Goal: Information Seeking & Learning: Find specific fact

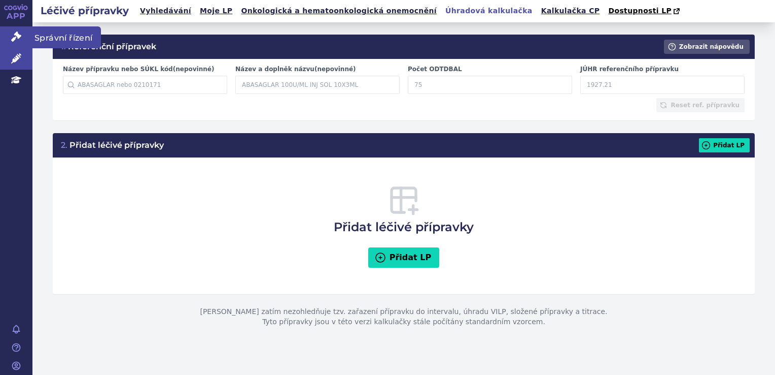
click at [16, 36] on icon at bounding box center [16, 36] width 10 height 10
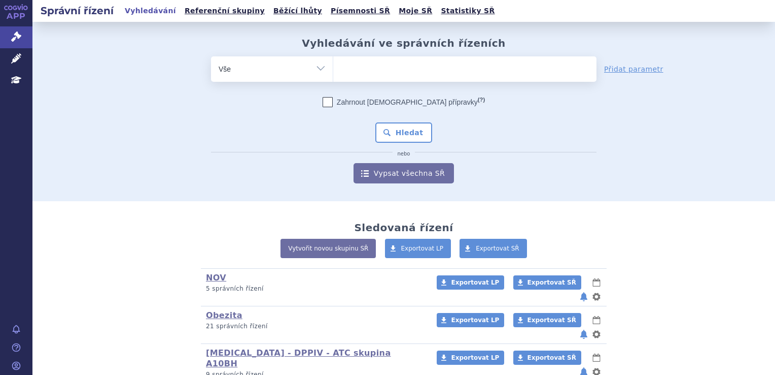
click at [358, 73] on ul at bounding box center [464, 66] width 263 height 21
click at [333, 73] on select at bounding box center [333, 68] width 1 height 25
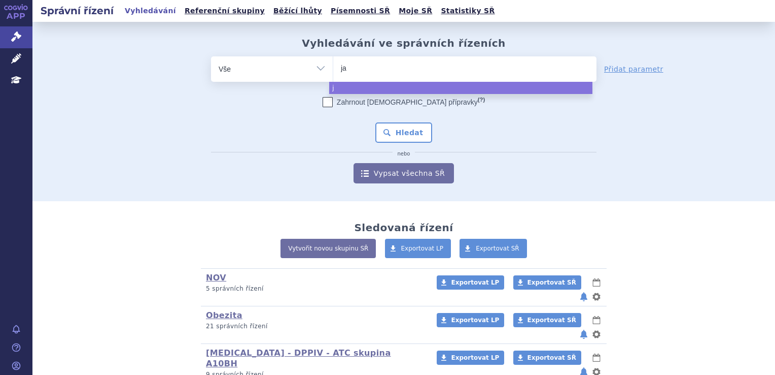
type input "jar"
type input "jard"
type input "jarda"
select select "jarda"
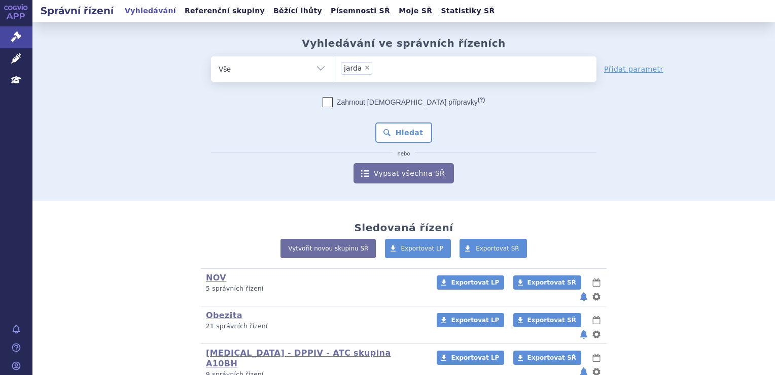
click at [364, 65] on span "×" at bounding box center [367, 67] width 6 height 6
click at [333, 65] on select "jarda" at bounding box center [333, 68] width 1 height 25
select select
click at [360, 65] on ul at bounding box center [464, 66] width 263 height 21
click at [333, 65] on select "jarda" at bounding box center [333, 68] width 1 height 25
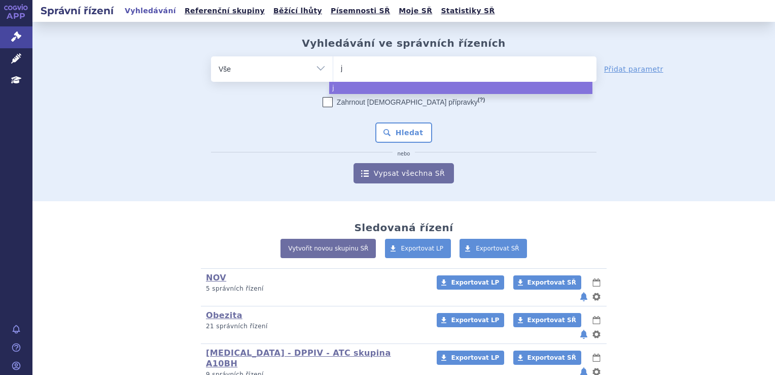
type input "ja"
type input "jar"
type input "jardi"
type input "jardian"
type input "jardiance"
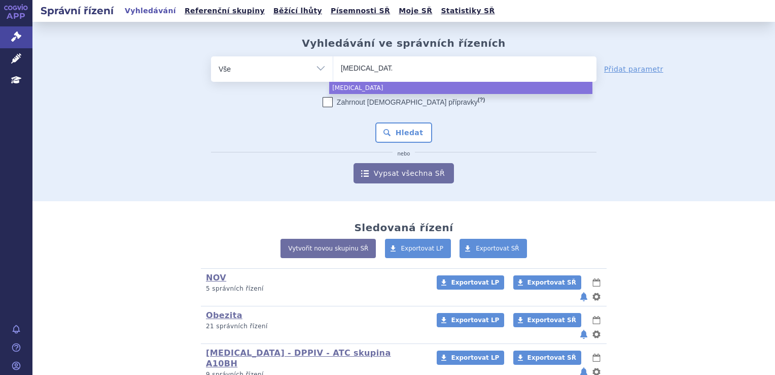
select select "jardiance"
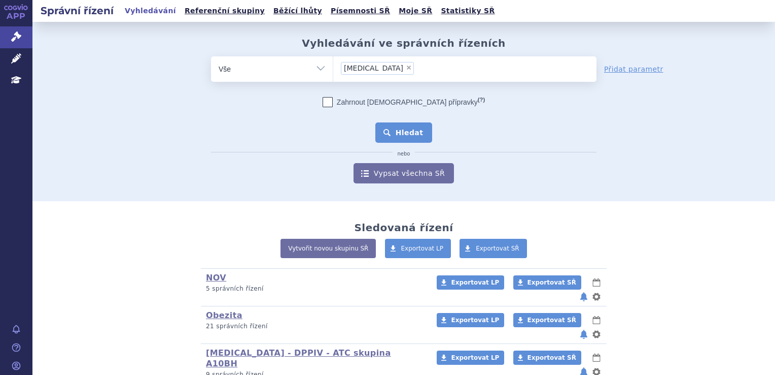
click at [398, 134] on button "Hledat" at bounding box center [404, 132] width 57 height 20
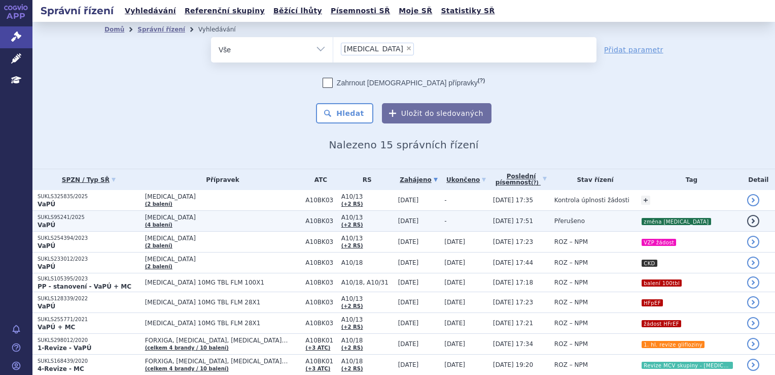
click at [258, 227] on td "JARDIANCE (4 balení)" at bounding box center [220, 221] width 161 height 21
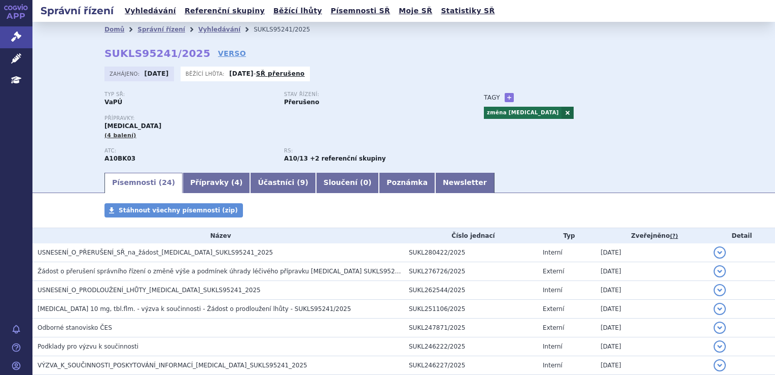
drag, startPoint x: 191, startPoint y: 53, endPoint x: 91, endPoint y: 58, distance: 100.1
click at [91, 58] on div "Domů Správní řízení Vyhledávání SUKLS95241/2025 SUKLS95241/2025 VERSO Zahájeno:…" at bounding box center [403, 104] width 639 height 134
drag, startPoint x: 91, startPoint y: 58, endPoint x: 89, endPoint y: 66, distance: 7.9
click at [89, 66] on div "Domů Správní řízení Vyhledávání SUKLS95241/2025 SUKLS95241/2025 VERSO Zahájeno:…" at bounding box center [403, 104] width 639 height 134
drag, startPoint x: 101, startPoint y: 54, endPoint x: 187, endPoint y: 56, distance: 85.8
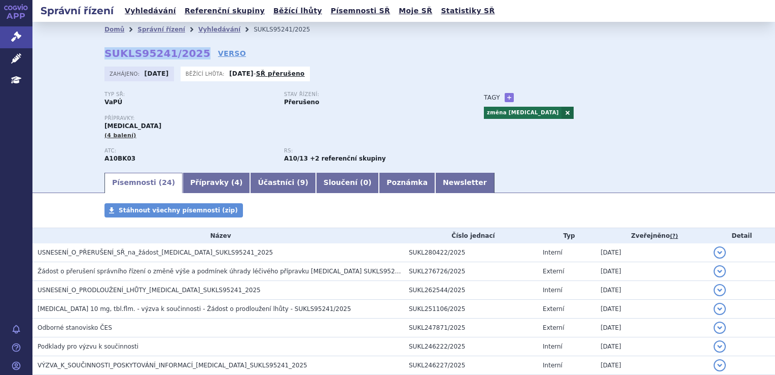
click at [187, 56] on strong "SUKLS95241/2025" at bounding box center [158, 53] width 106 height 12
copy strong "SUKLS95241/2025"
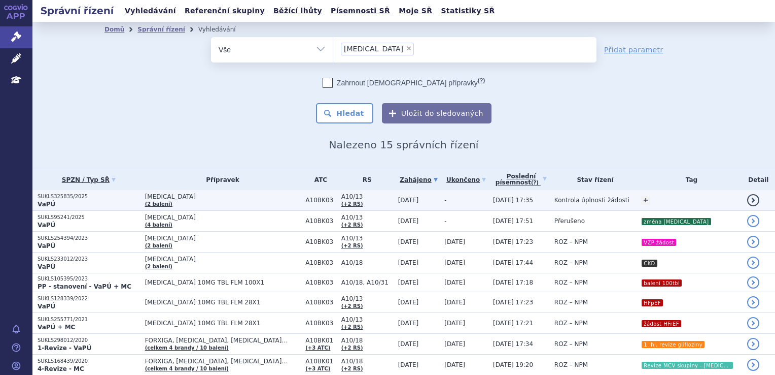
click at [250, 197] on span "[MEDICAL_DATA]" at bounding box center [223, 196] width 156 height 7
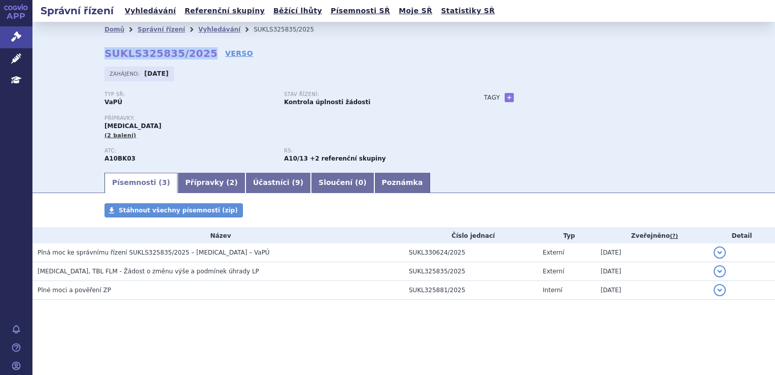
drag, startPoint x: 197, startPoint y: 58, endPoint x: 103, endPoint y: 60, distance: 94.9
click at [103, 60] on div "Domů Správní řízení Vyhledávání SUKLS325835/2025 SUKLS325835/2025 VERSO [GEOGRA…" at bounding box center [403, 104] width 639 height 134
copy strong "SUKLS325835/2025"
